Goal: Task Accomplishment & Management: Manage account settings

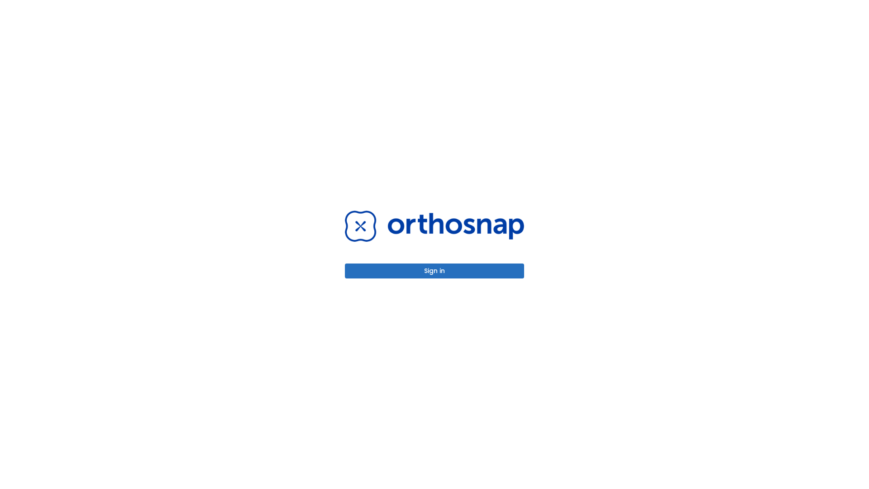
click at [434, 271] on button "Sign in" at bounding box center [434, 270] width 179 height 15
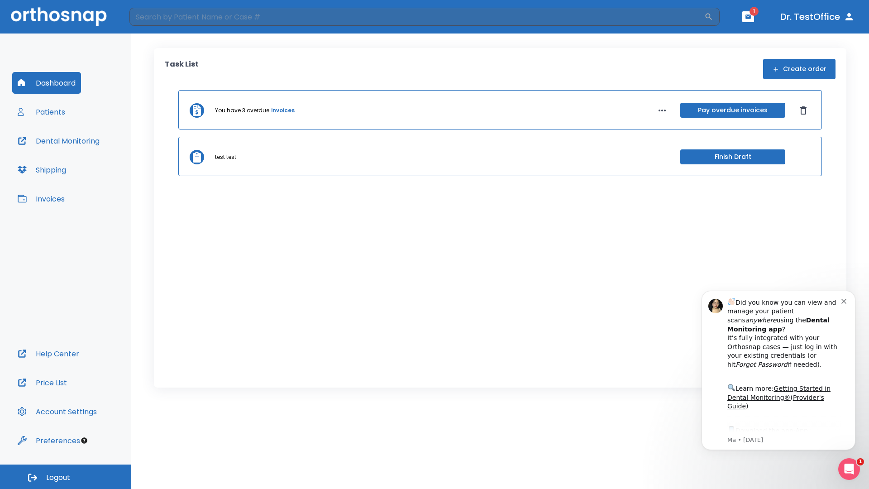
click at [66, 476] on span "Logout" at bounding box center [58, 477] width 24 height 10
